Goal: Task Accomplishment & Management: Manage account settings

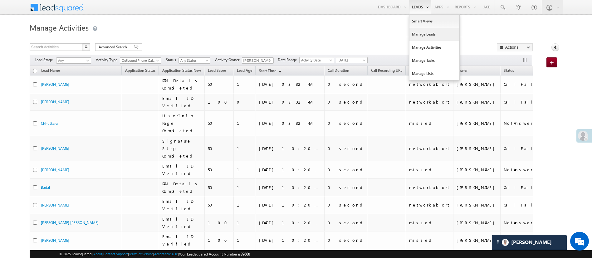
click at [427, 34] on link "Manage Leads" at bounding box center [434, 34] width 50 height 13
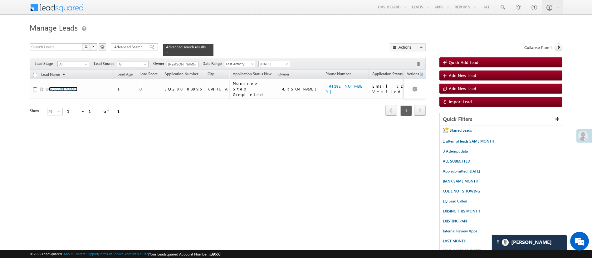
scroll to position [65, 0]
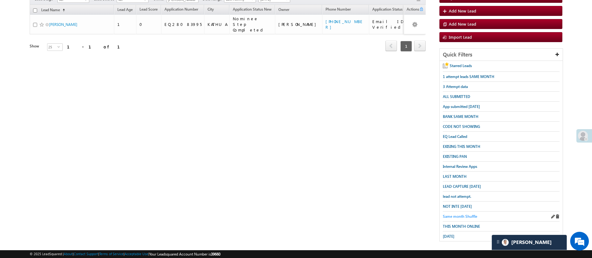
click at [468, 214] on span "Same month Shuffle" at bounding box center [460, 216] width 34 height 5
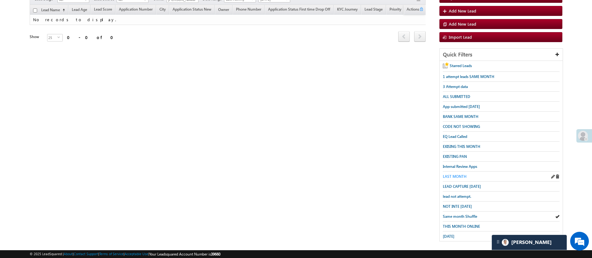
click at [462, 175] on span "LAST MONTH" at bounding box center [455, 176] width 24 height 5
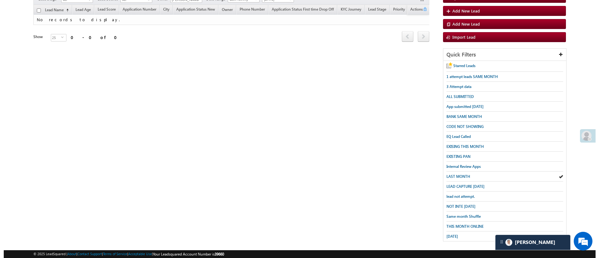
scroll to position [0, 0]
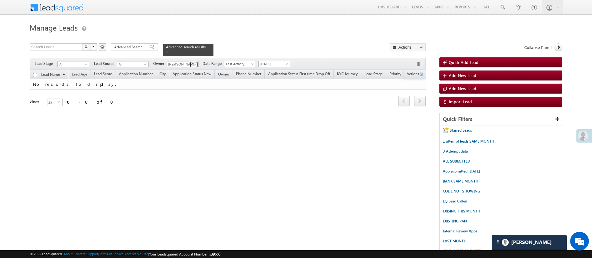
click at [194, 62] on span at bounding box center [194, 64] width 5 height 5
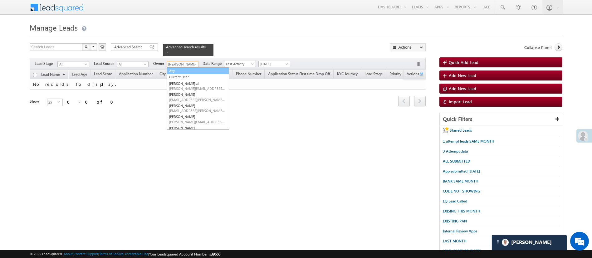
click at [193, 69] on link "Any" at bounding box center [198, 70] width 62 height 7
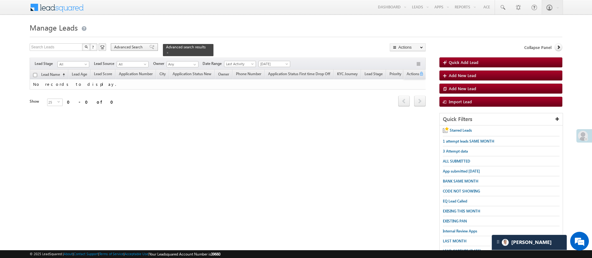
click at [127, 43] on div "Advanced Search" at bounding box center [134, 46] width 47 height 7
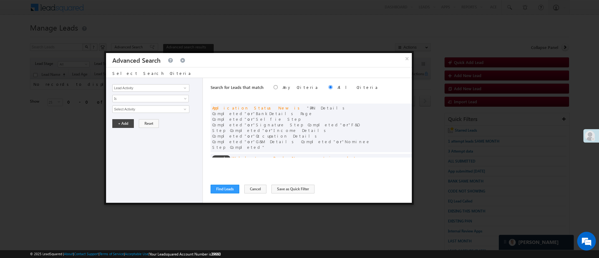
scroll to position [47, 0]
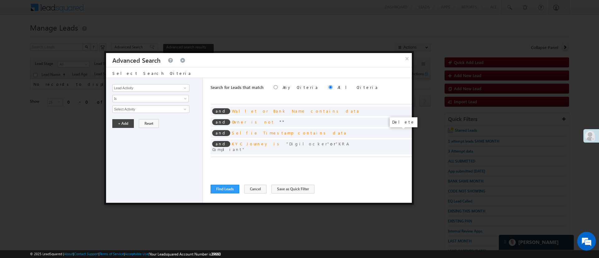
click at [403, 157] on span at bounding box center [405, 159] width 4 height 4
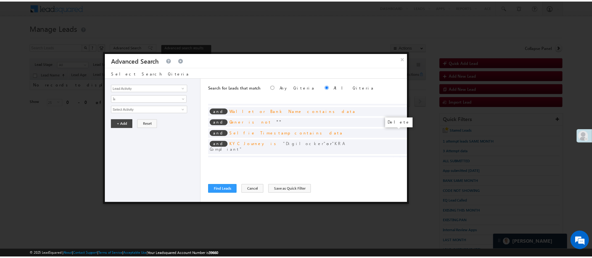
scroll to position [39, 0]
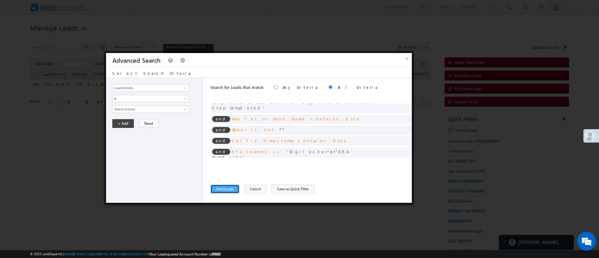
click at [233, 186] on button "Find Leads" at bounding box center [225, 189] width 29 height 9
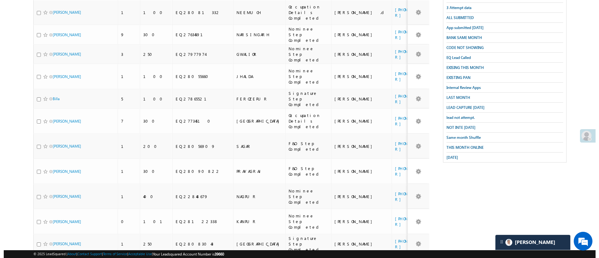
scroll to position [0, 0]
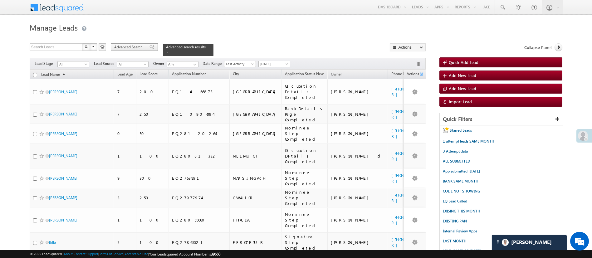
click at [138, 47] on span "Advanced Search" at bounding box center [129, 47] width 30 height 6
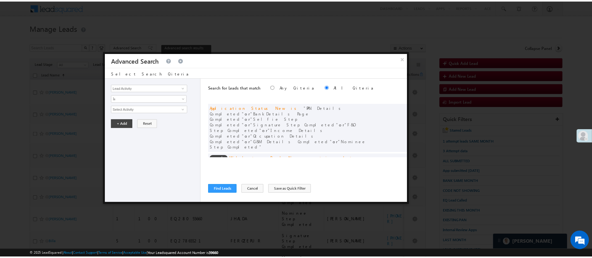
scroll to position [39, 0]
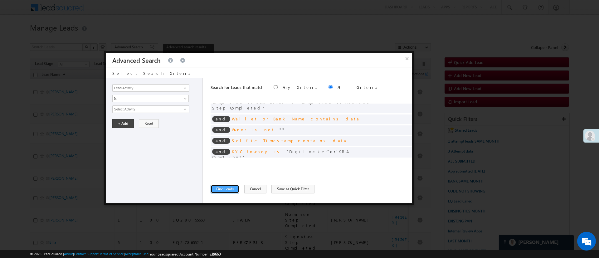
click at [233, 187] on button "Find Leads" at bounding box center [225, 189] width 29 height 9
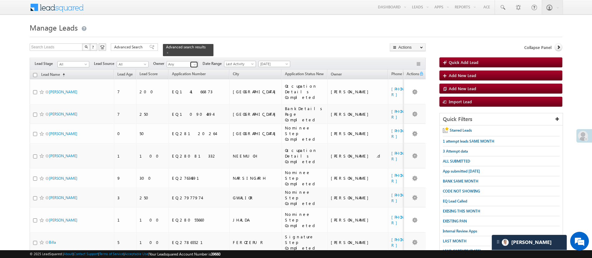
click at [193, 62] on span at bounding box center [194, 64] width 5 height 5
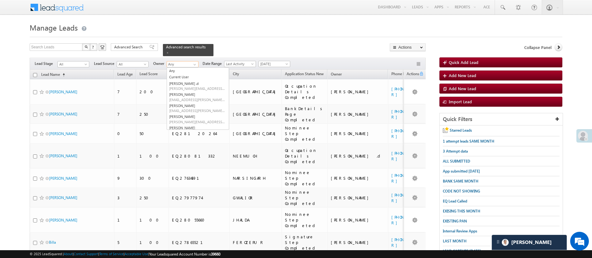
type input ","
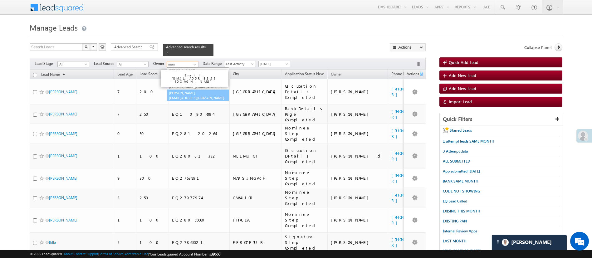
click at [200, 90] on link "Manish Panchal Manish.1Panchal@angelbroking.com" at bounding box center [198, 96] width 62 height 12
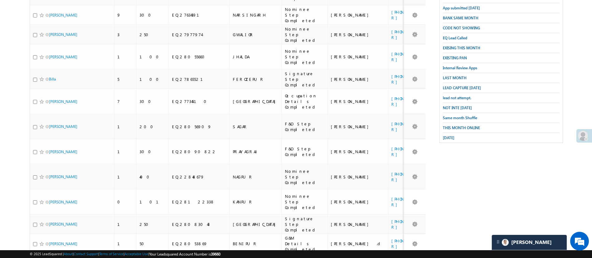
scroll to position [0, 0]
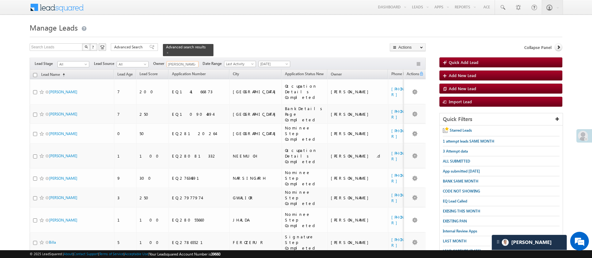
type input "[PERSON_NAME]"
click at [283, 35] on div at bounding box center [296, 35] width 532 height 4
click at [193, 62] on span at bounding box center [194, 64] width 5 height 5
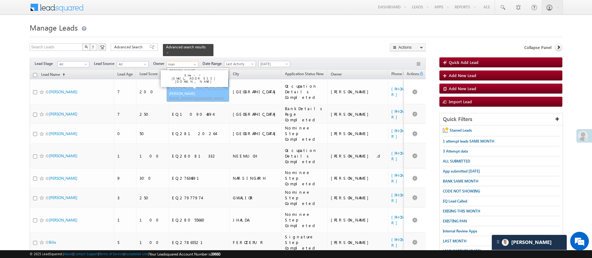
click at [199, 90] on link "Manish Panchal Manish.1Panchal@angelbroking.com" at bounding box center [198, 96] width 62 height 12
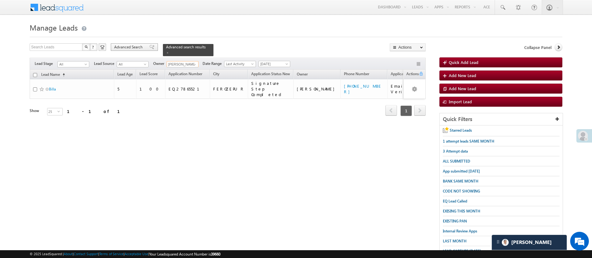
type input "[PERSON_NAME]"
click at [137, 48] on span "Advanced Search" at bounding box center [129, 47] width 30 height 6
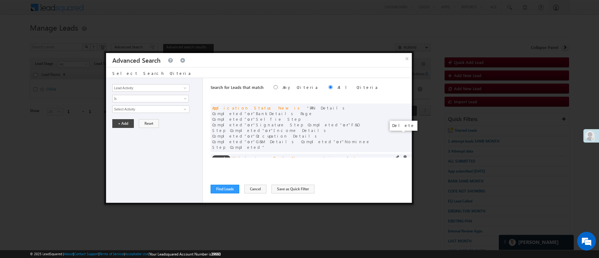
click at [403, 155] on span at bounding box center [405, 157] width 4 height 4
click at [403, 166] on span at bounding box center [405, 168] width 4 height 4
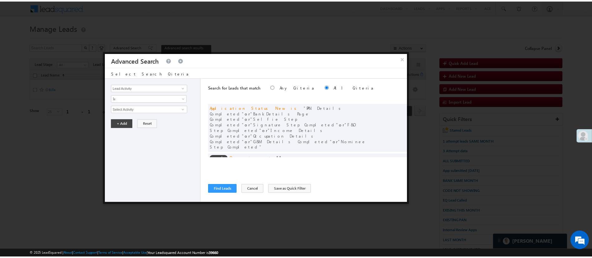
scroll to position [17, 0]
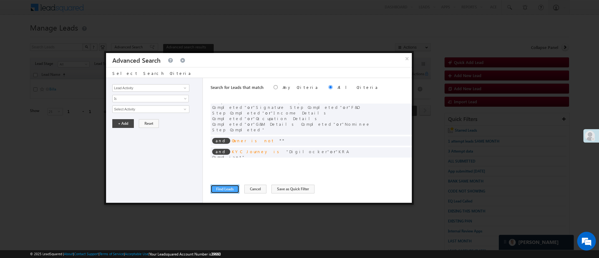
click at [233, 191] on button "Find Leads" at bounding box center [225, 189] width 29 height 9
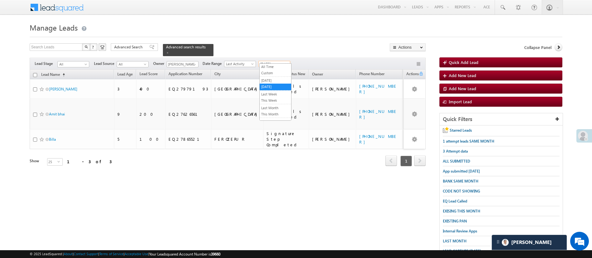
click at [267, 61] on span "Today" at bounding box center [274, 64] width 30 height 6
click at [273, 65] on link "All Time" at bounding box center [274, 67] width 31 height 6
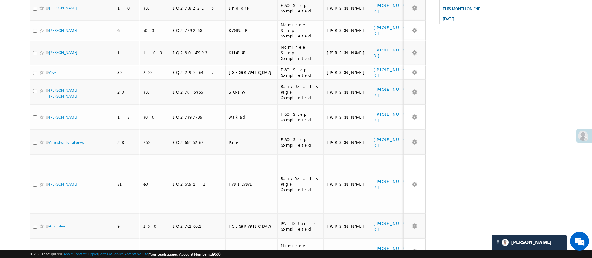
scroll to position [0, 0]
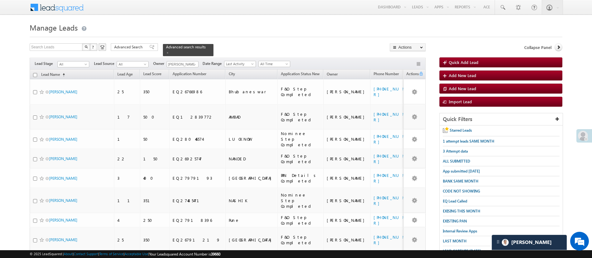
click at [34, 73] on input "checkbox" at bounding box center [35, 75] width 4 height 4
checkbox input "true"
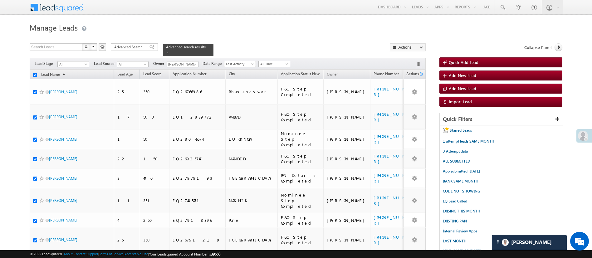
checkbox input "true"
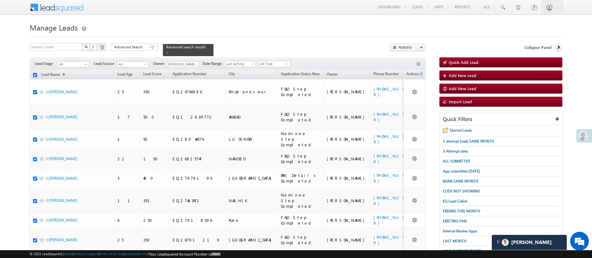
checkbox input "true"
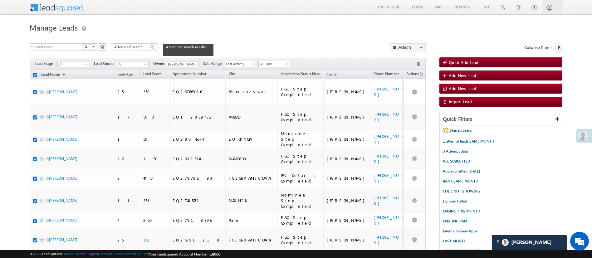
checkbox input "true"
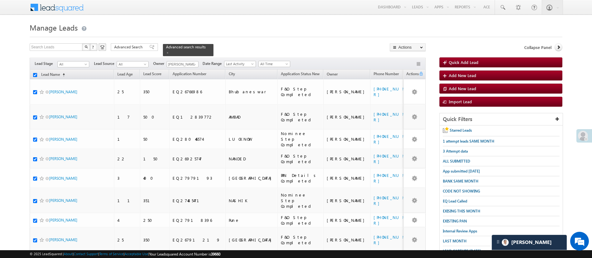
checkbox input "true"
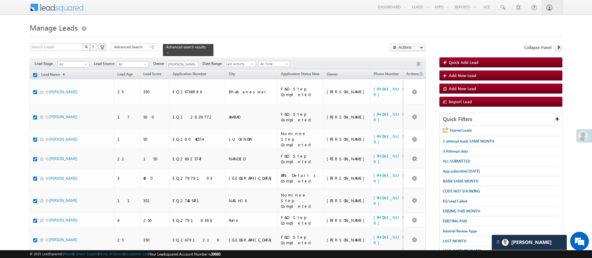
checkbox input "true"
click at [416, 94] on link "Change Owner" at bounding box center [407, 93] width 35 height 7
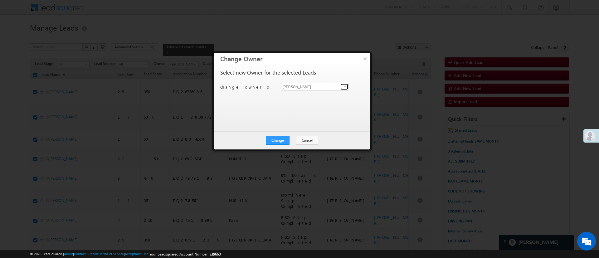
click at [346, 86] on span at bounding box center [344, 86] width 5 height 5
click at [331, 94] on link "Himanshu Sharma HIMANSHU.SHARMA@ANGELBROKING.COM" at bounding box center [315, 96] width 68 height 12
type input "Himanshu Sharma"
click at [280, 141] on button "Change" at bounding box center [278, 140] width 24 height 9
click at [290, 139] on button "Close" at bounding box center [293, 140] width 20 height 9
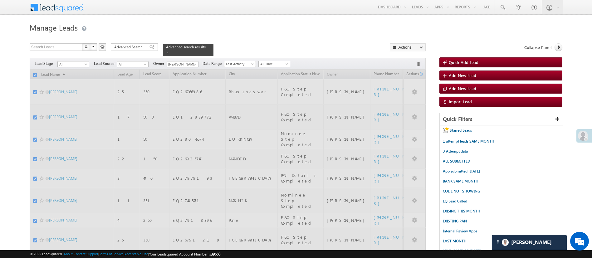
checkbox input "false"
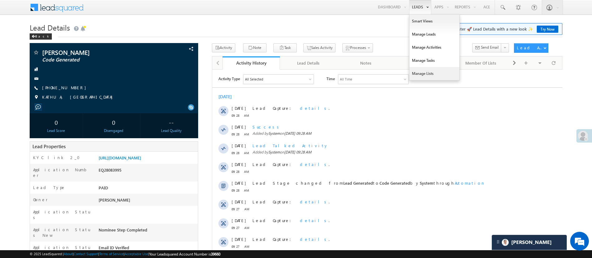
click at [424, 70] on link "Manage Lists" at bounding box center [434, 73] width 50 height 13
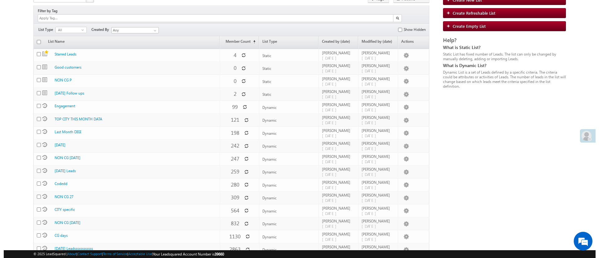
scroll to position [54, 0]
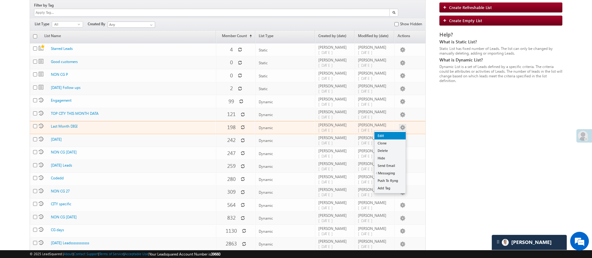
click at [396, 133] on link "Edit" at bounding box center [389, 135] width 31 height 7
checkbox input "true"
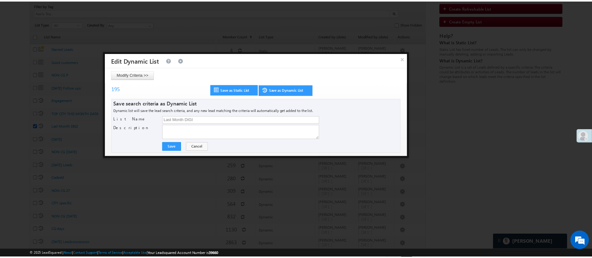
scroll to position [0, 0]
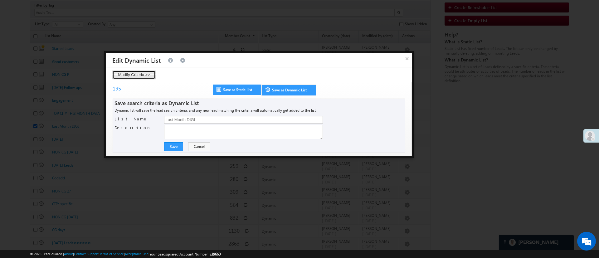
click at [150, 76] on button "Modify Criteria >>" at bounding box center [133, 74] width 43 height 9
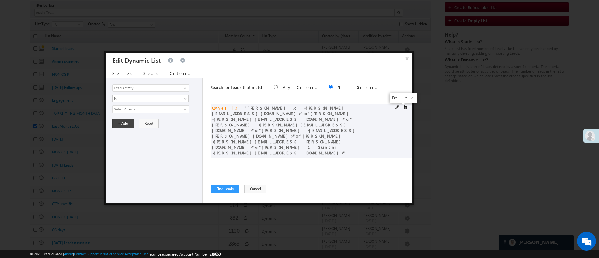
click at [403, 106] on span at bounding box center [405, 107] width 4 height 4
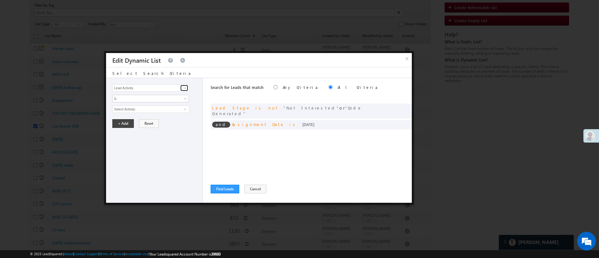
click at [186, 87] on span at bounding box center [184, 87] width 5 height 5
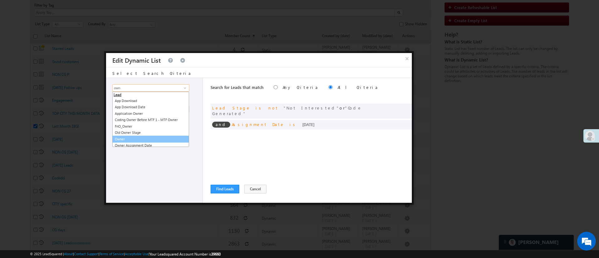
click at [153, 140] on link "Owner" at bounding box center [150, 139] width 77 height 7
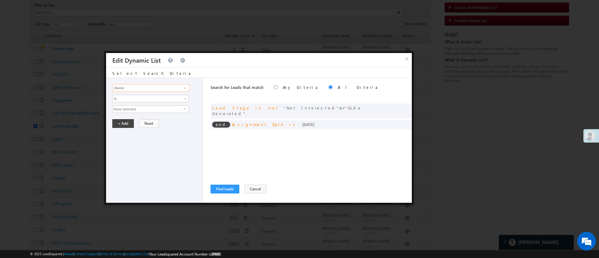
type input "Owner"
click at [161, 109] on span "None Selected" at bounding box center [148, 109] width 71 height 7
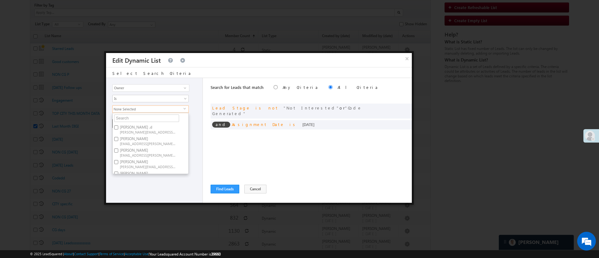
click at [151, 123] on ul "Aakansha .d Aakansha.D@angelbroking.com Anuj Rajak Anuj.Rajak@angelbroking.com …" at bounding box center [150, 143] width 76 height 61
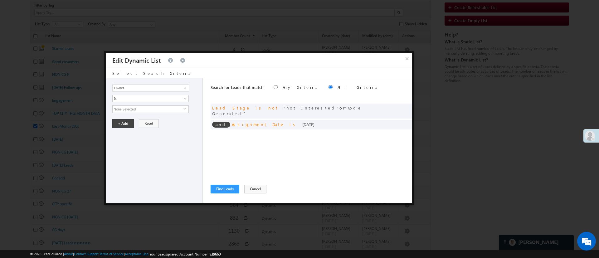
click at [154, 110] on span "None Selected" at bounding box center [148, 109] width 71 height 7
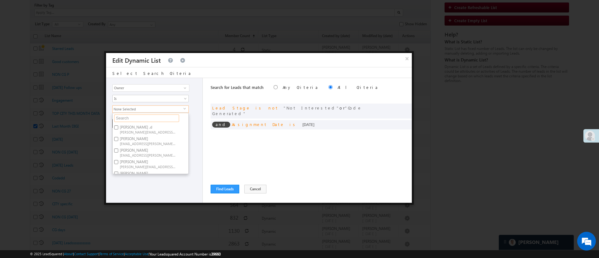
click at [151, 117] on input "text" at bounding box center [146, 117] width 65 height 7
type input "lav"
click at [143, 128] on label "Lavisha Gautam Lavisha.Gautam@angelbroking.com" at bounding box center [148, 130] width 70 height 12
click at [118, 128] on input "Lavisha Gautam Lavisha.Gautam@angelbroking.com" at bounding box center [116, 127] width 4 height 4
checkbox input "true"
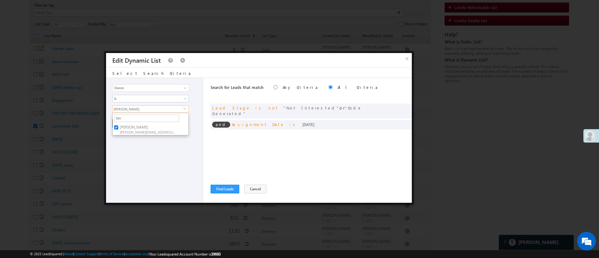
click at [135, 159] on div "Lead Activity Task Sales Group Prospect Id WA Last Message Timestamp 4th Day Di…" at bounding box center [154, 140] width 97 height 125
click at [130, 128] on div "Lead Activity Task Sales Group Prospect Id WA Last Message Timestamp 4th Day Di…" at bounding box center [154, 140] width 97 height 125
click at [129, 124] on button "+ Add" at bounding box center [123, 123] width 22 height 9
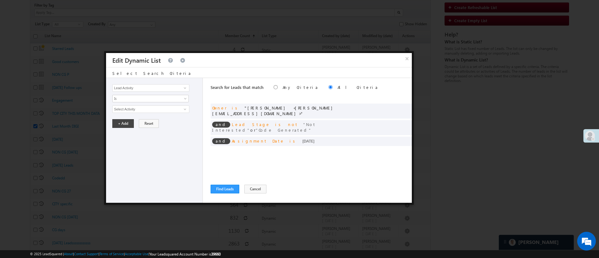
click at [215, 183] on div "Search for Leads that match Any Criteria All Criteria Note that the current tri…" at bounding box center [311, 140] width 201 height 125
click at [216, 185] on button "Find Leads" at bounding box center [225, 189] width 29 height 9
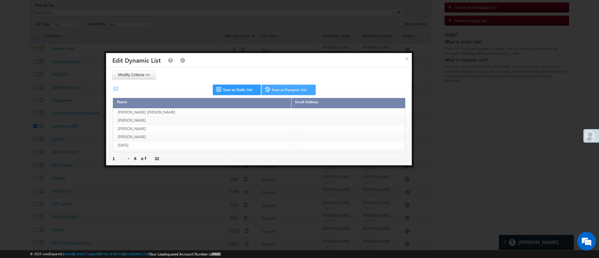
click at [299, 90] on link "Save as Dynamic List" at bounding box center [288, 90] width 54 height 11
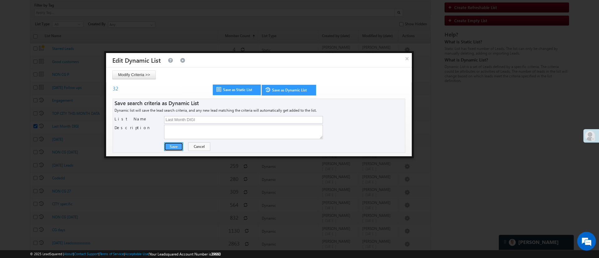
click at [178, 148] on button "Save" at bounding box center [173, 146] width 19 height 9
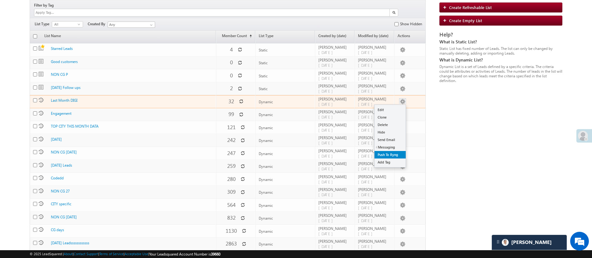
click at [395, 151] on link "Push To Ryng" at bounding box center [389, 154] width 31 height 7
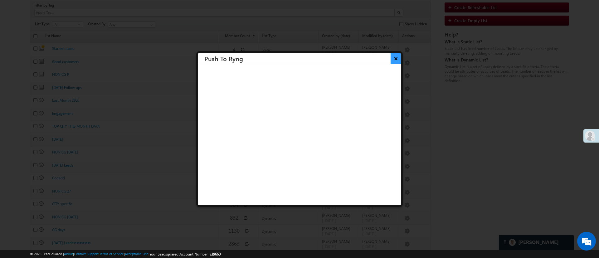
click at [390, 61] on button "×" at bounding box center [395, 58] width 10 height 11
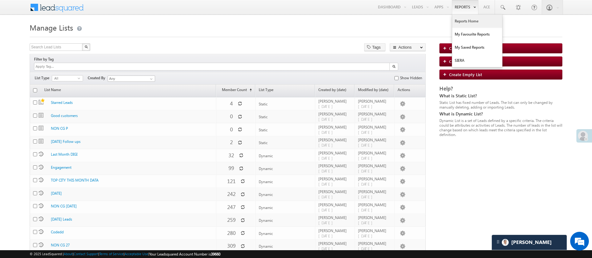
click at [460, 20] on link "Reports Home" at bounding box center [477, 21] width 50 height 13
